Goal: Task Accomplishment & Management: Manage account settings

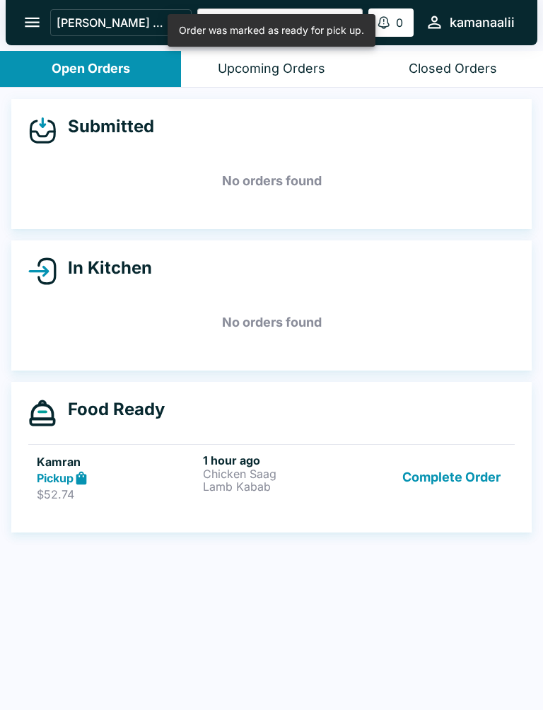
click at [450, 472] on button "Complete Order" at bounding box center [452, 477] width 110 height 49
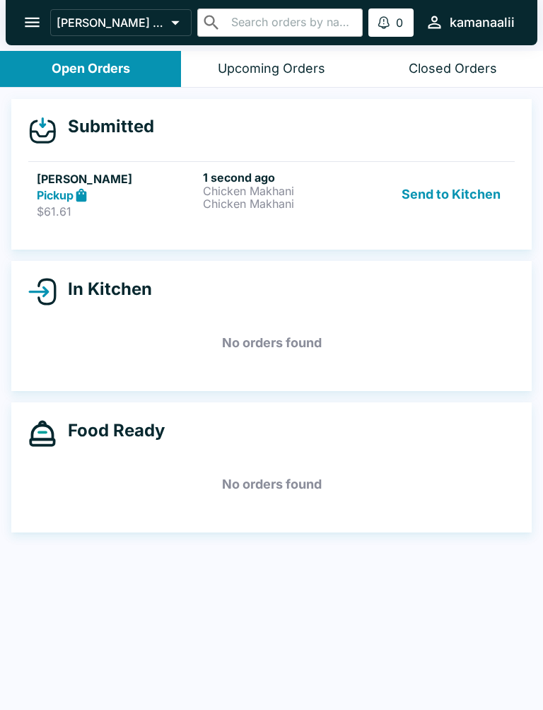
click at [105, 201] on div "Pickup" at bounding box center [117, 195] width 160 height 16
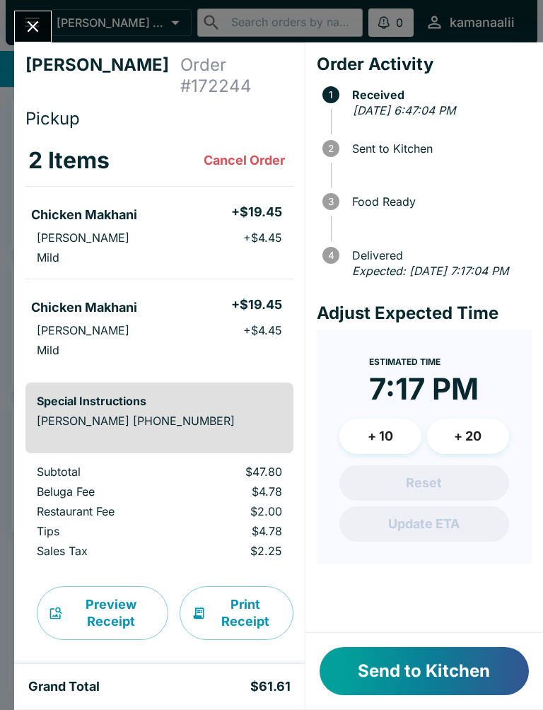
click at [423, 670] on button "Send to Kitchen" at bounding box center [424, 671] width 209 height 48
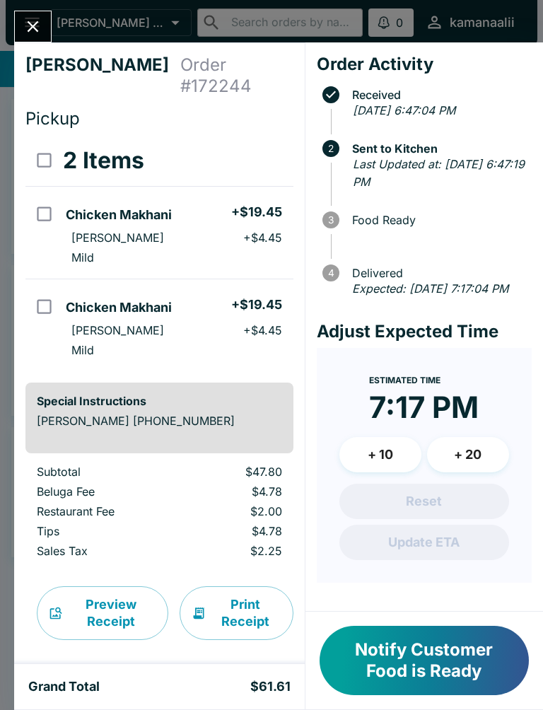
click at [18, 18] on button "Close" at bounding box center [33, 26] width 36 height 30
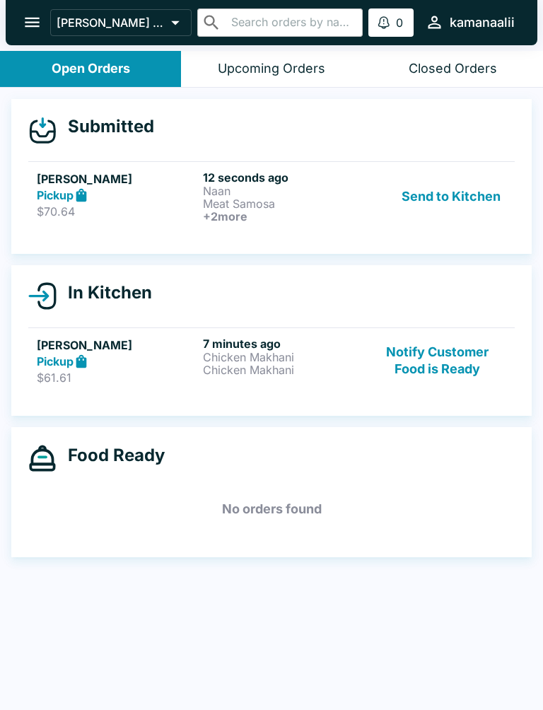
click at [286, 199] on p "Meat Samosa" at bounding box center [283, 203] width 160 height 13
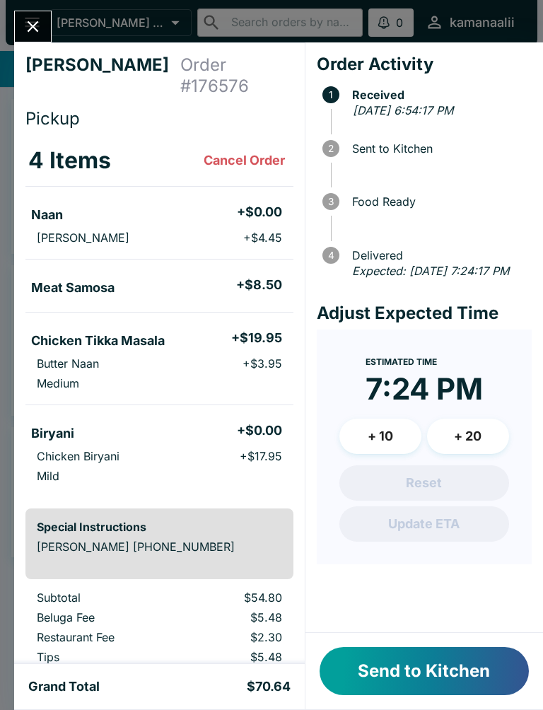
click at [32, 18] on icon "Close" at bounding box center [32, 26] width 19 height 19
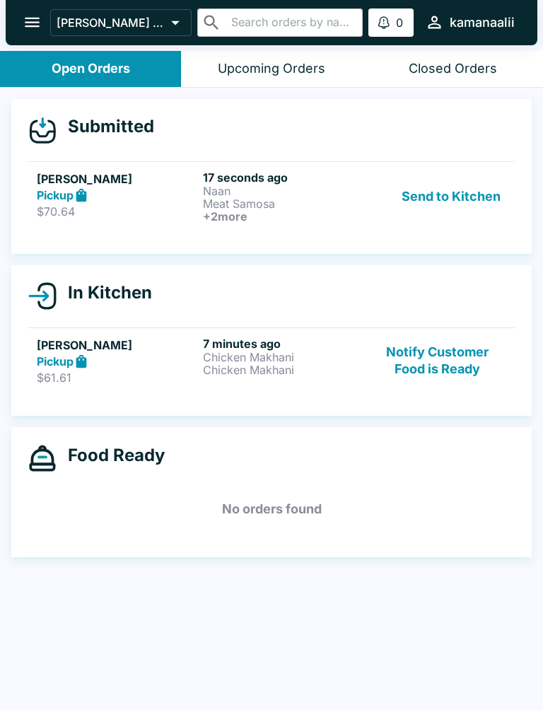
click at [459, 191] on button "Send to Kitchen" at bounding box center [451, 196] width 110 height 52
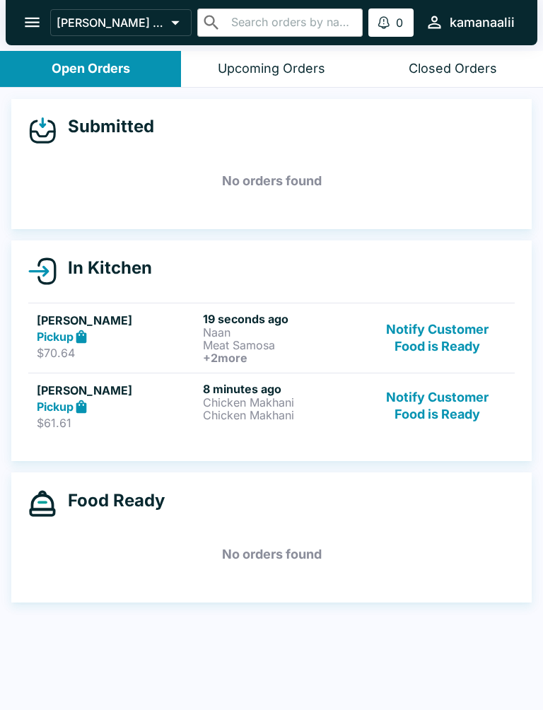
click at [288, 324] on h6 "19 seconds ago" at bounding box center [283, 319] width 160 height 14
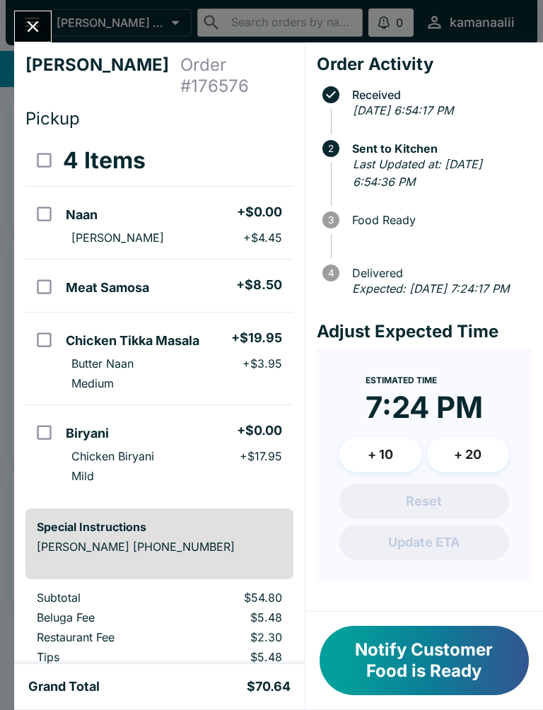
click at [440, 660] on button "Notify Customer Food is Ready" at bounding box center [424, 660] width 209 height 69
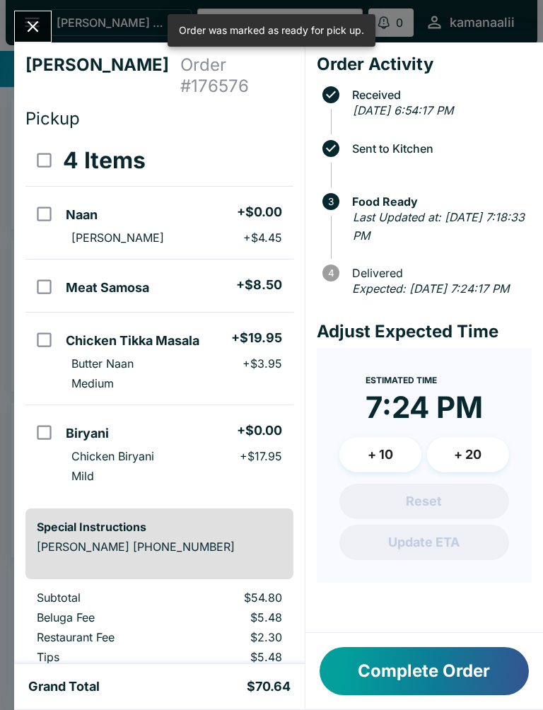
click at [30, 22] on icon "Close" at bounding box center [32, 26] width 19 height 19
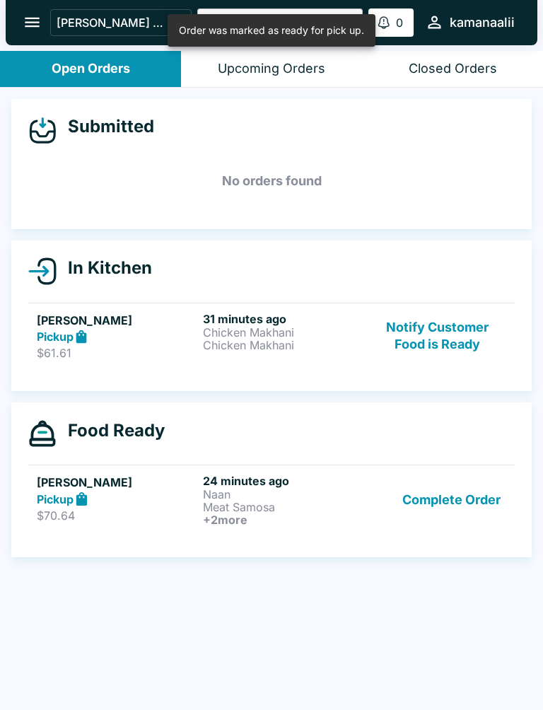
click at [454, 488] on button "Complete Order" at bounding box center [452, 500] width 110 height 52
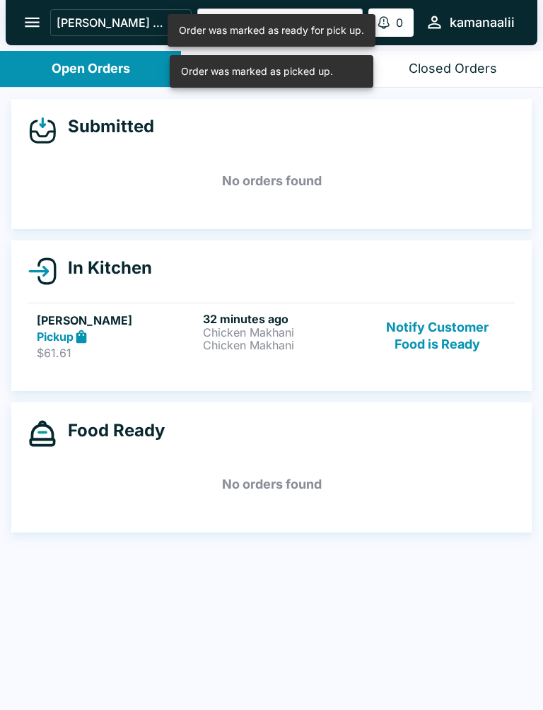
click at [445, 85] on button "Closed Orders" at bounding box center [452, 69] width 181 height 36
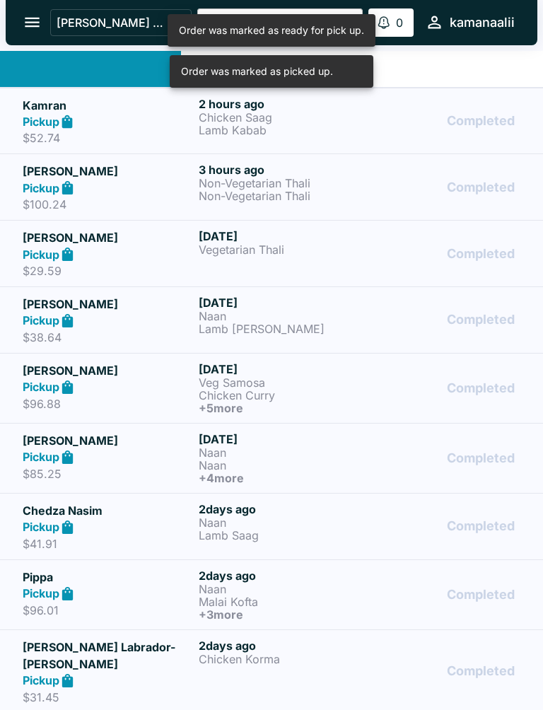
click at [447, 88] on link "Kamran Pickup $52.74 2 hours ago Chicken Saag Lamb Kabab Completed" at bounding box center [271, 121] width 543 height 66
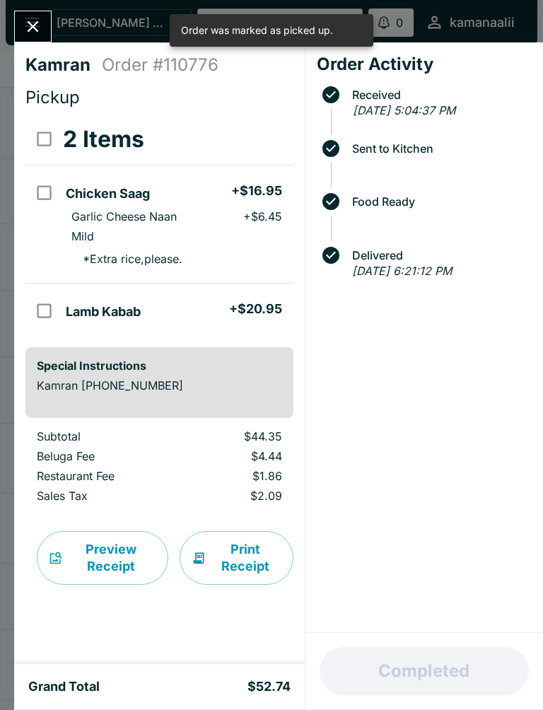
click at [32, 40] on button "Close" at bounding box center [33, 26] width 36 height 30
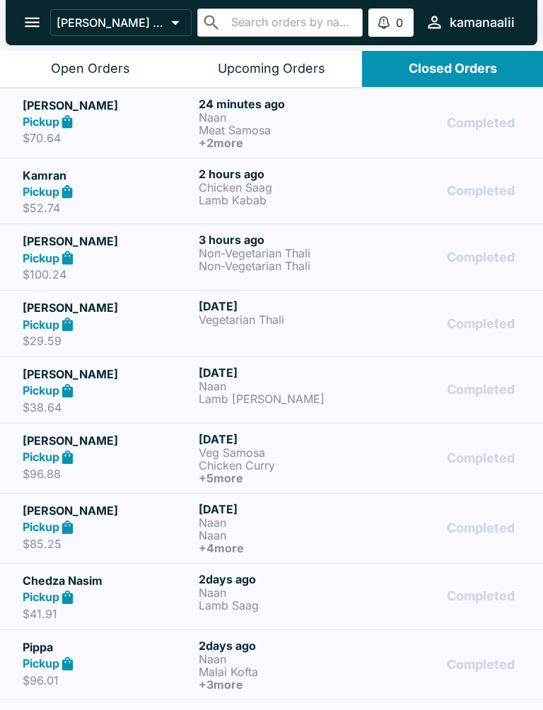
click at [431, 123] on div "Completed" at bounding box center [448, 123] width 146 height 52
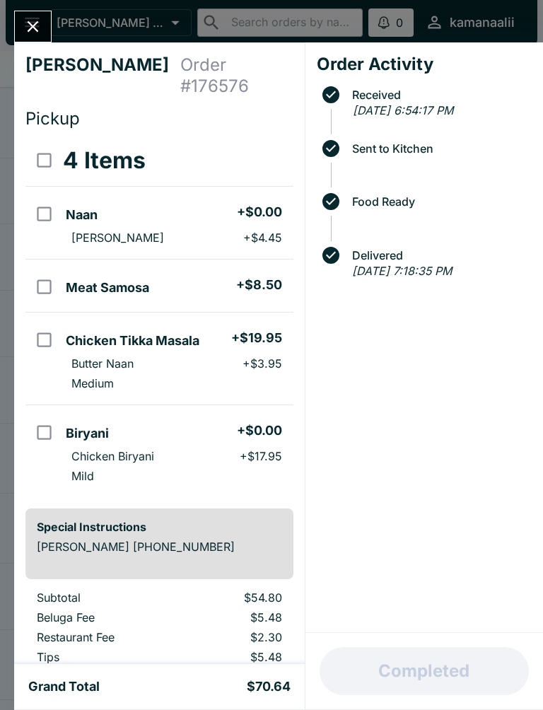
click at [28, 23] on icon "Close" at bounding box center [32, 26] width 19 height 19
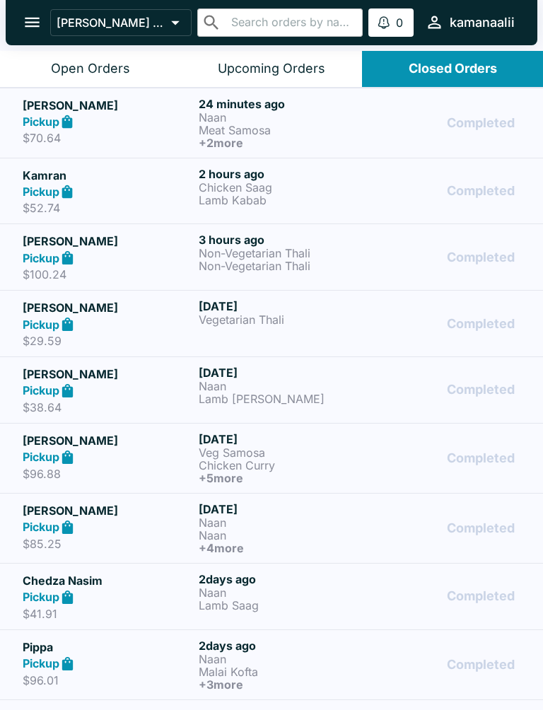
click at [81, 80] on button "Open Orders" at bounding box center [90, 69] width 181 height 36
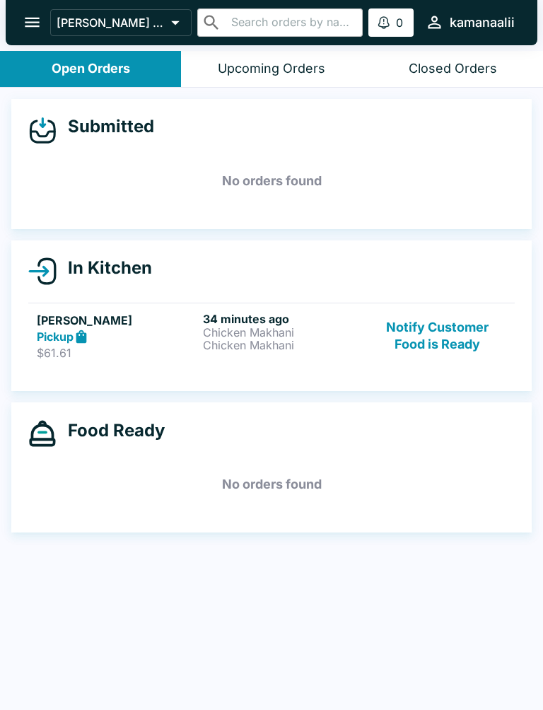
click at [429, 332] on button "Notify Customer Food is Ready" at bounding box center [437, 336] width 137 height 49
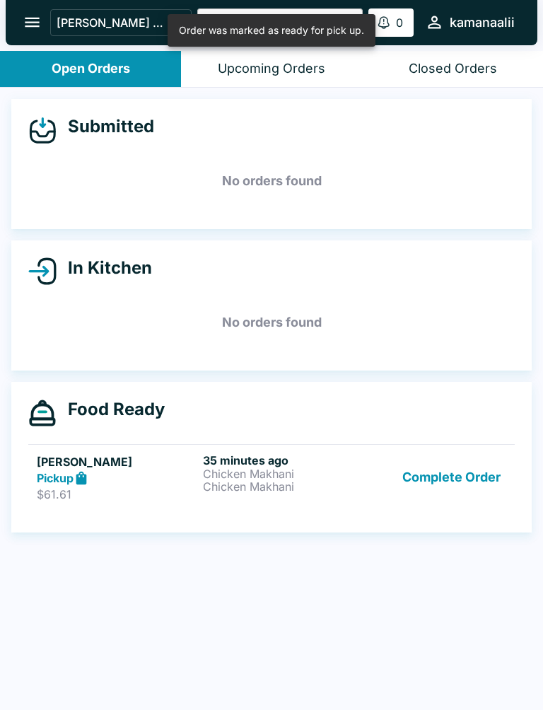
click at [445, 474] on button "Complete Order" at bounding box center [452, 477] width 110 height 49
